Goal: Task Accomplishment & Management: Manage account settings

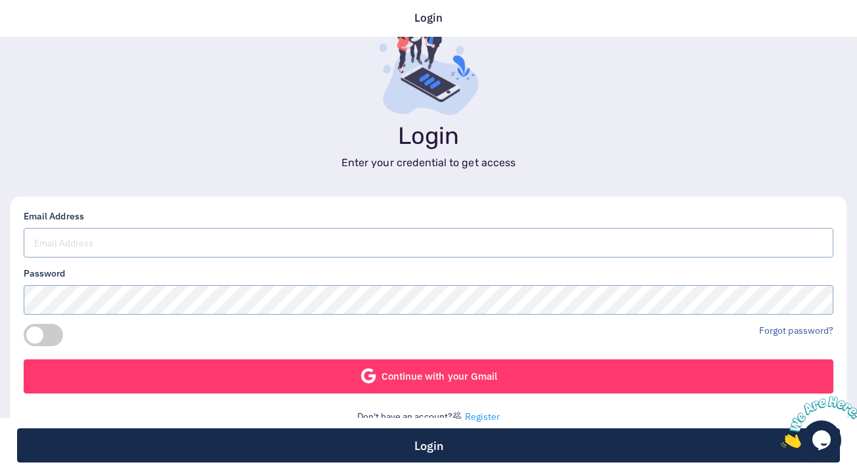
scroll to position [97, 0]
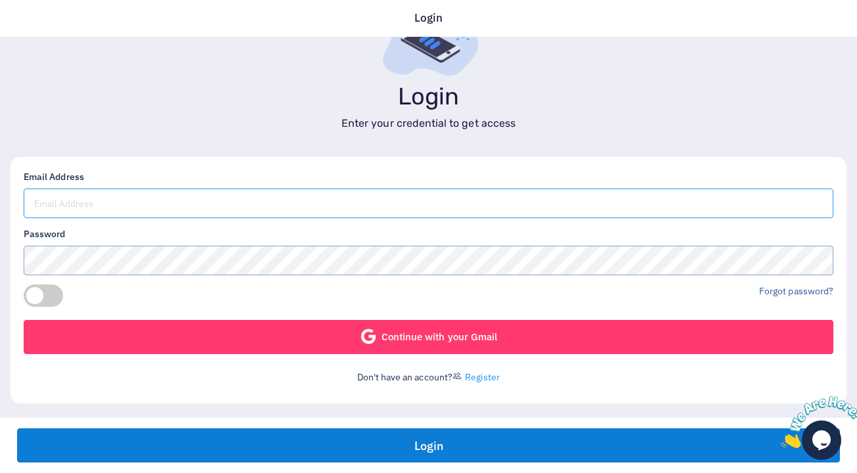
type input "[EMAIL_ADDRESS][DOMAIN_NAME]"
click at [506, 447] on button "Login" at bounding box center [428, 445] width 823 height 34
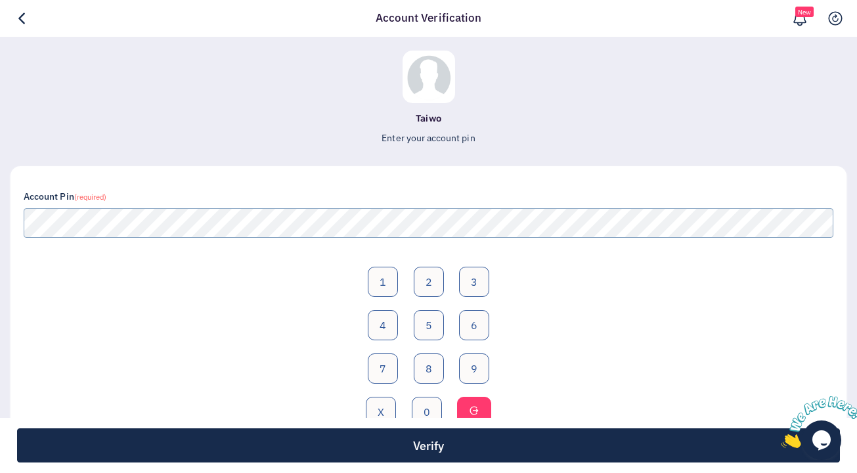
scroll to position [76, 0]
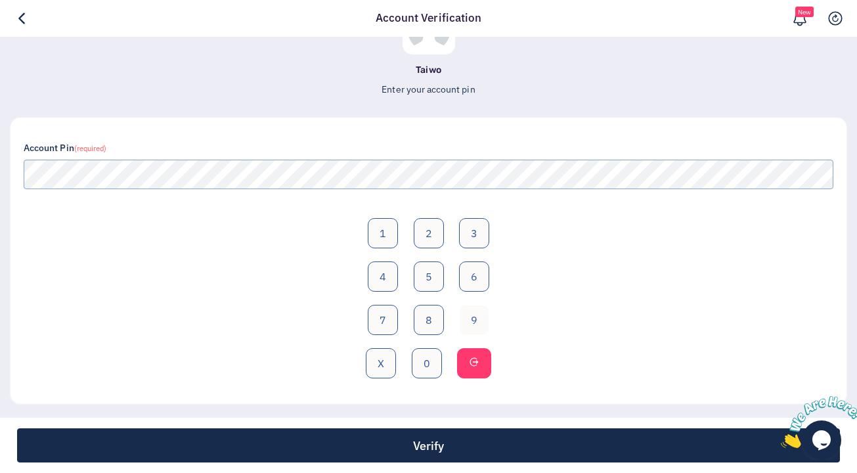
click at [482, 313] on button "9" at bounding box center [474, 320] width 30 height 30
click at [429, 367] on button "0" at bounding box center [427, 363] width 30 height 30
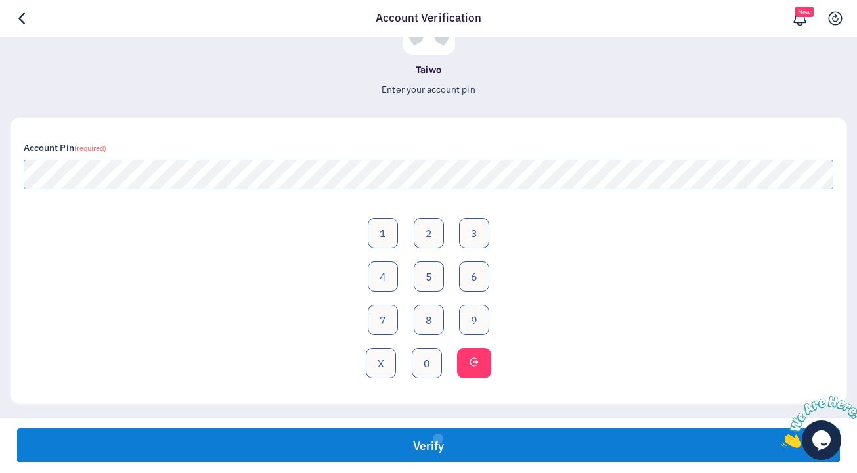
click at [438, 438] on button "Verify" at bounding box center [428, 445] width 823 height 34
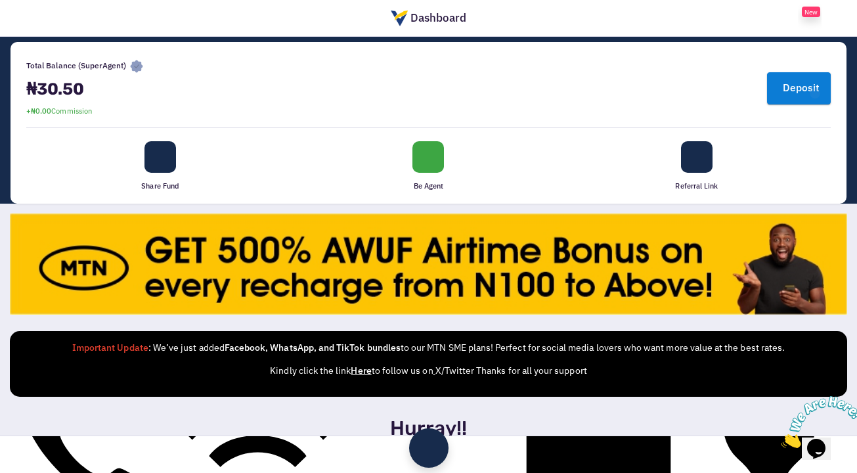
click at [802, 95] on link "Deposit" at bounding box center [799, 88] width 64 height 32
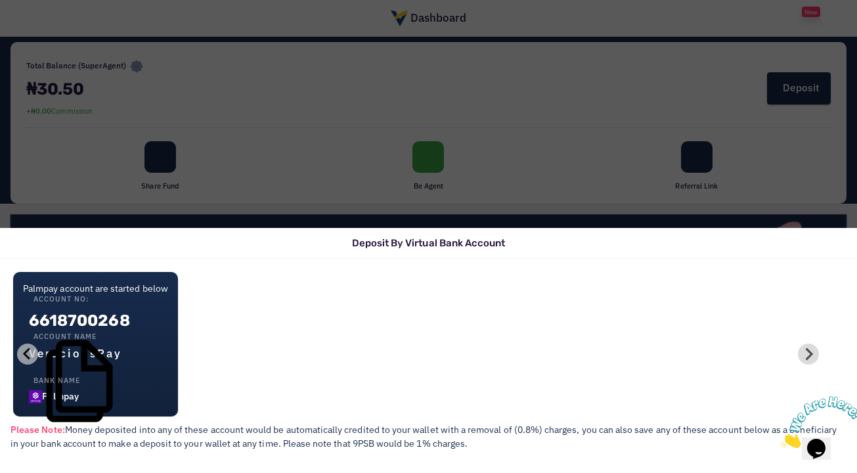
click at [470, 15] on div "Deposit By Virtual Bank Account Palmpay account are started below Account No: 6…" at bounding box center [428, 236] width 857 height 473
